Goal: Entertainment & Leisure: Consume media (video, audio)

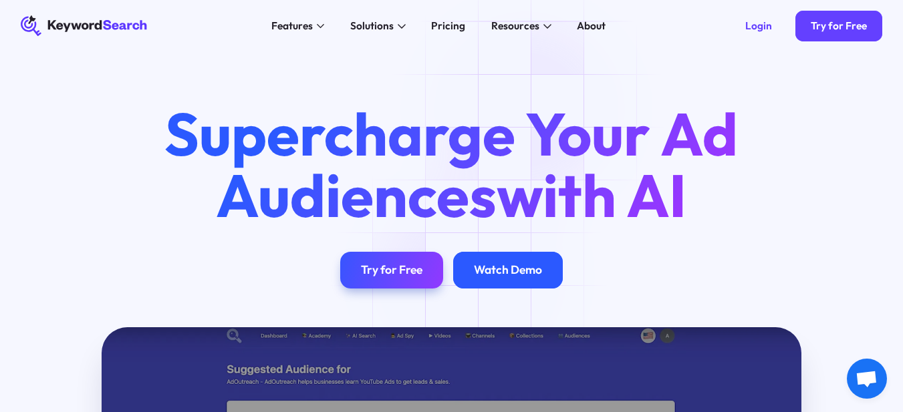
click at [474, 276] on div "Watch Demo" at bounding box center [508, 270] width 68 height 15
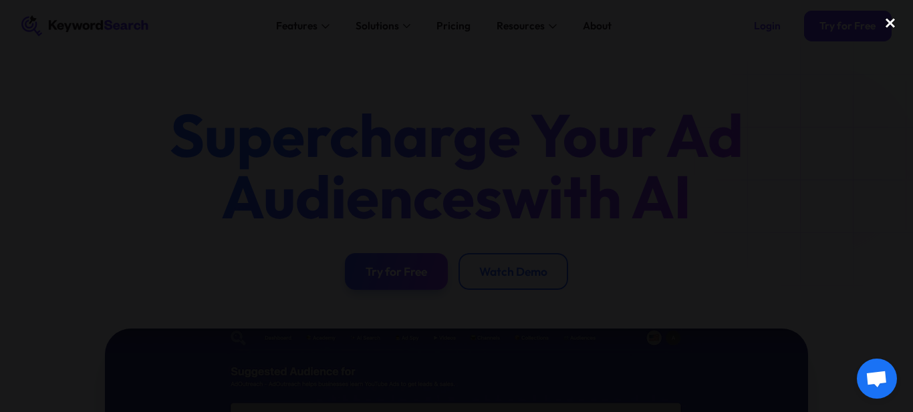
click at [893, 21] on div "close lightbox" at bounding box center [889, 22] width 45 height 29
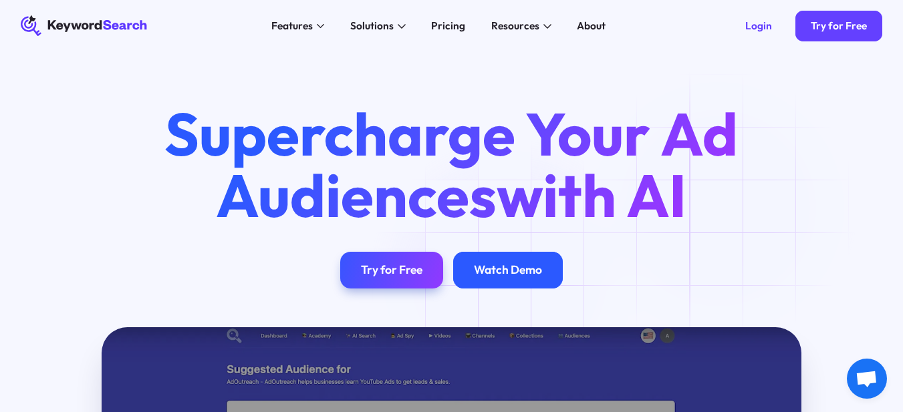
click at [514, 277] on div "Watch Demo" at bounding box center [508, 270] width 68 height 15
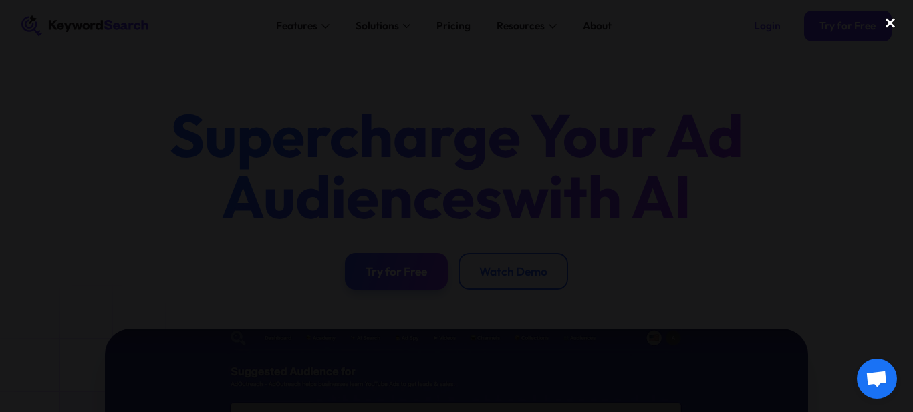
click at [894, 22] on div "close lightbox" at bounding box center [889, 22] width 45 height 29
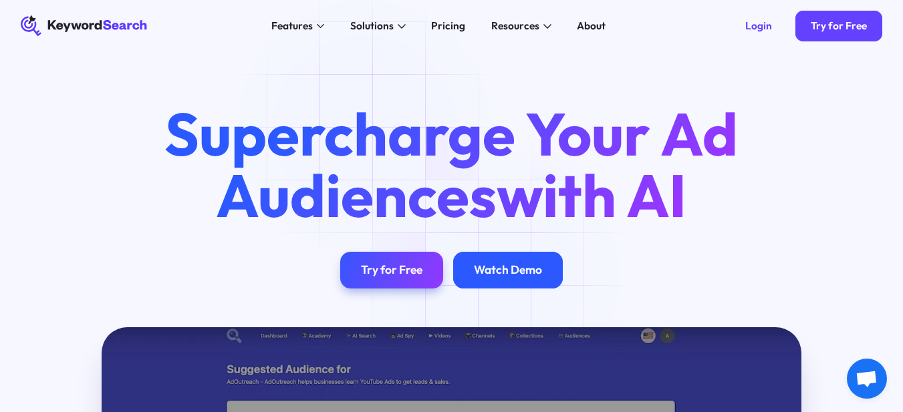
click at [498, 276] on div "Watch Demo" at bounding box center [508, 270] width 68 height 15
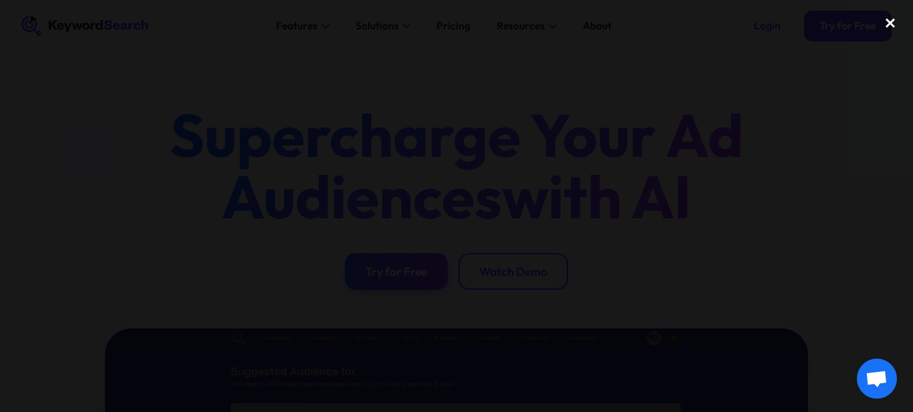
click at [891, 21] on div "close lightbox" at bounding box center [889, 22] width 45 height 29
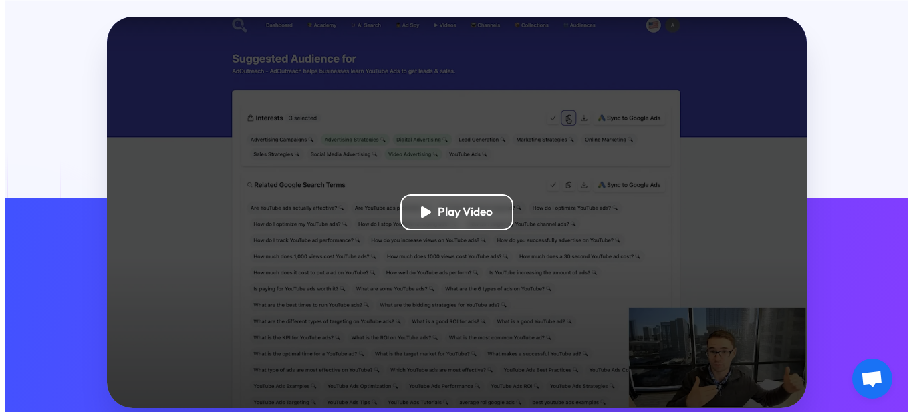
scroll to position [334, 0]
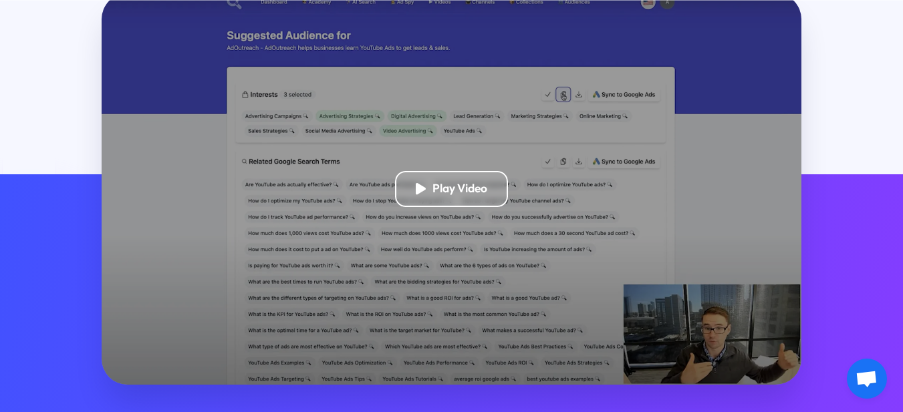
click at [464, 190] on div "Play Video" at bounding box center [459, 189] width 55 height 15
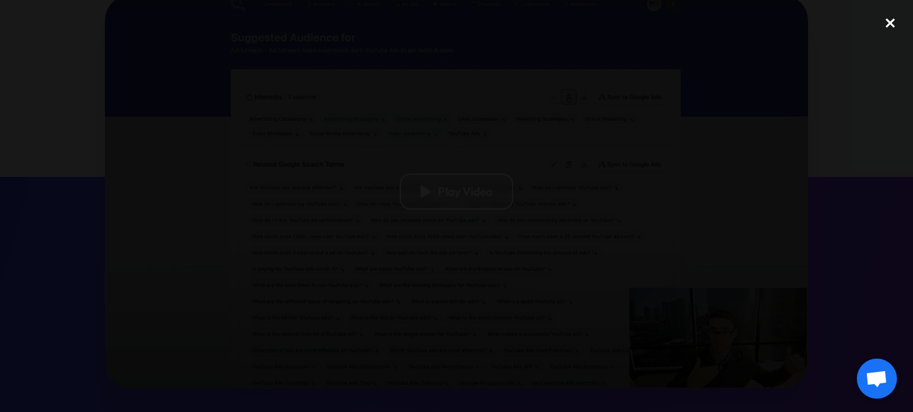
click at [887, 25] on div "close lightbox" at bounding box center [889, 22] width 45 height 29
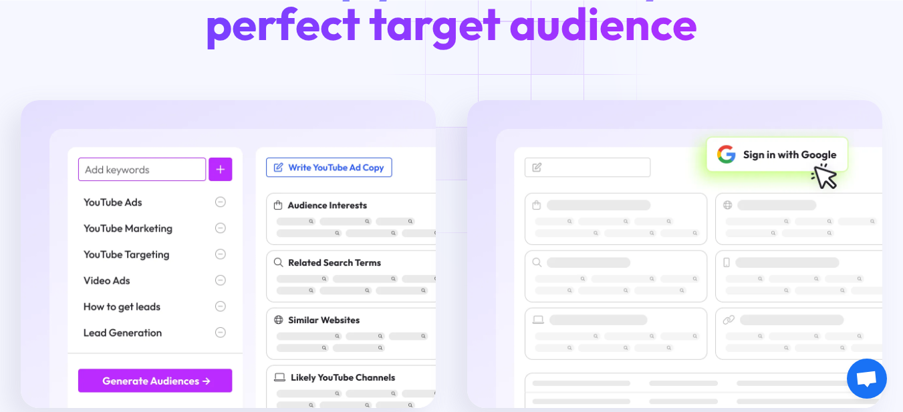
scroll to position [1665, 0]
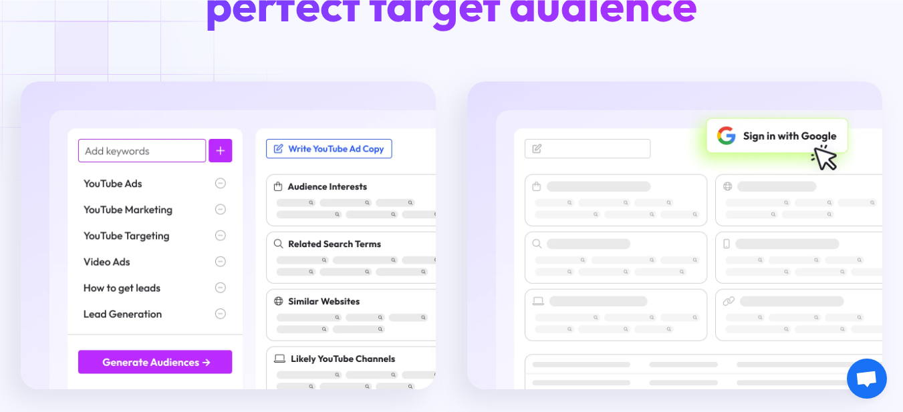
click at [220, 194] on img at bounding box center [228, 236] width 415 height 308
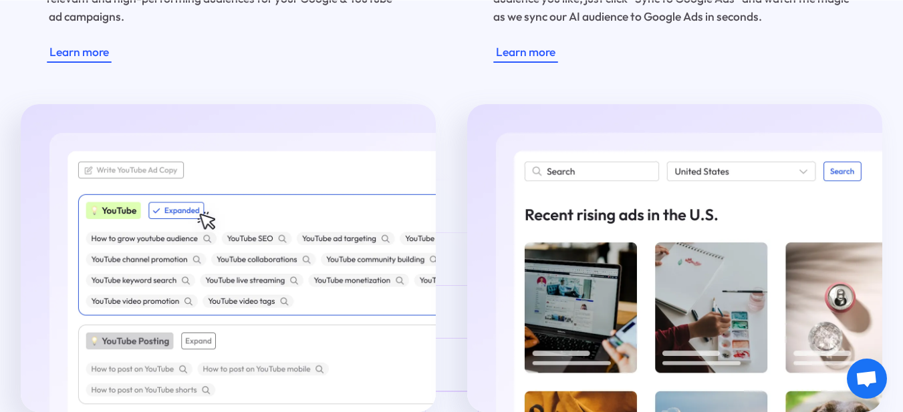
scroll to position [2199, 0]
